Goal: Learn about a topic

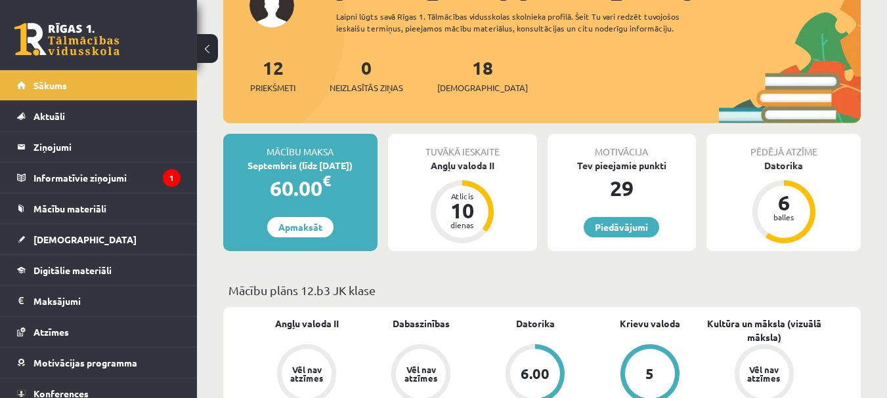
scroll to position [209, 0]
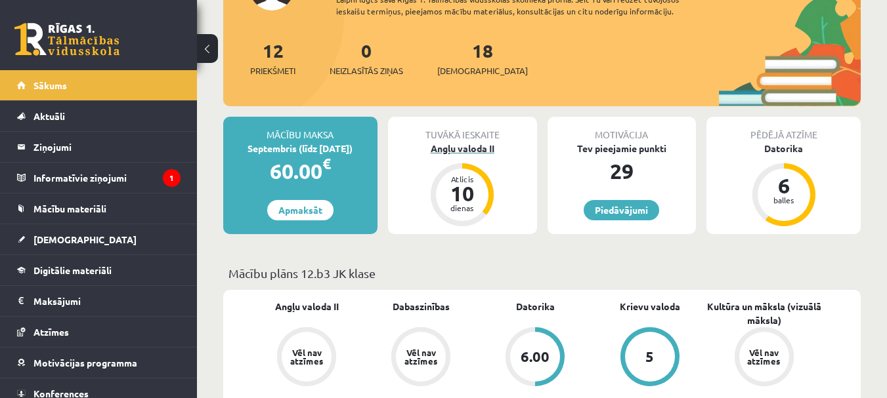
click at [480, 151] on div "Angļu valoda II" at bounding box center [462, 149] width 149 height 14
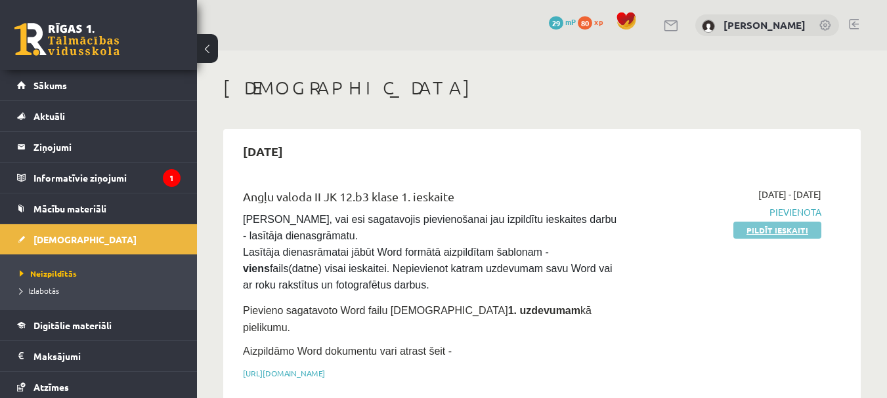
click at [765, 226] on link "Pildīt ieskaiti" at bounding box center [777, 230] width 88 height 17
click at [325, 368] on link "https://drive.google.com/drive/folders/1IHE_ip15KOAbO2Se1NDGwZ2e__vlzPUf?usp=sh…" at bounding box center [284, 373] width 82 height 11
